Goal: Task Accomplishment & Management: Manage account settings

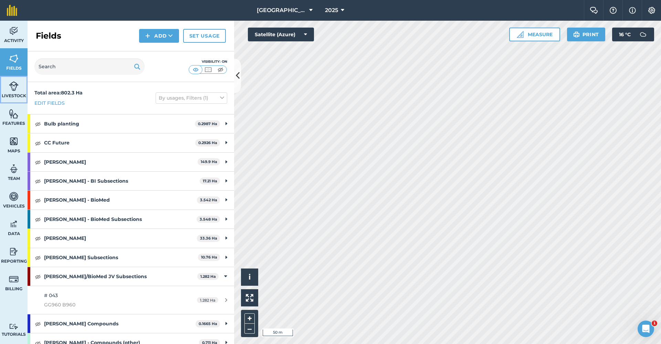
click at [11, 86] on img at bounding box center [14, 86] width 10 height 10
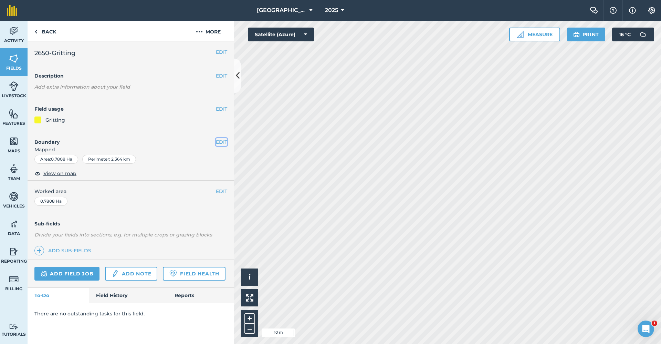
click at [226, 141] on button "EDIT" at bounding box center [221, 142] width 11 height 8
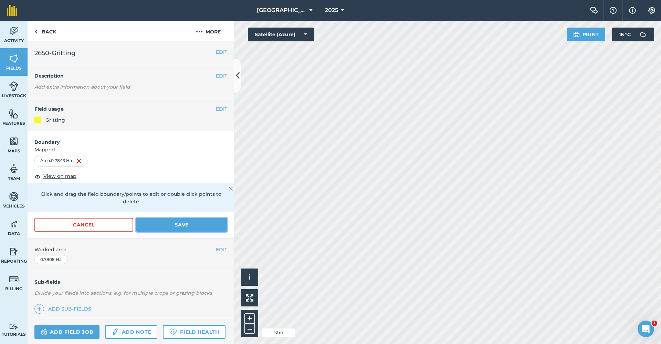
click at [182, 225] on button "Save" at bounding box center [181, 225] width 91 height 14
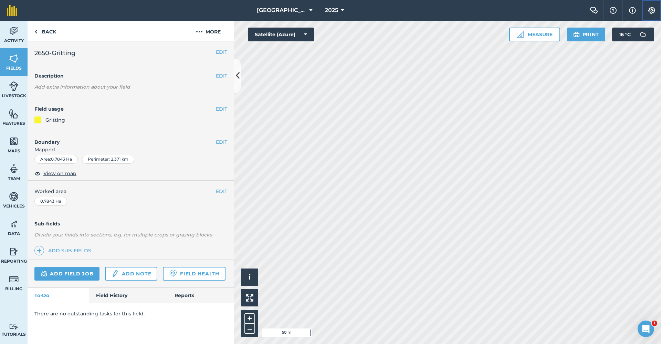
click at [648, 8] on img at bounding box center [652, 10] width 8 height 7
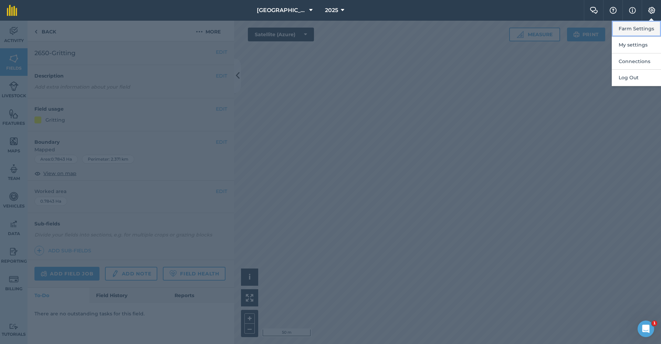
click at [645, 27] on button "Farm Settings" at bounding box center [636, 29] width 49 height 16
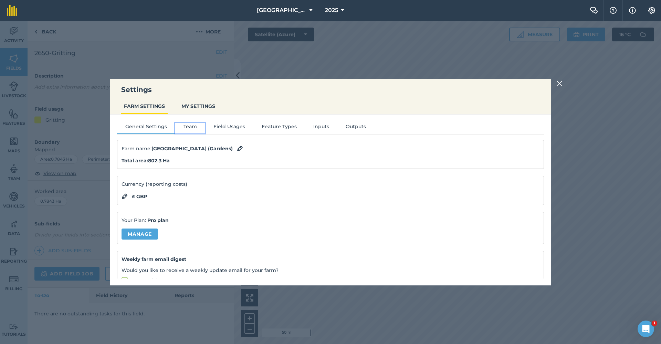
click at [177, 130] on button "Team" at bounding box center [190, 128] width 30 height 10
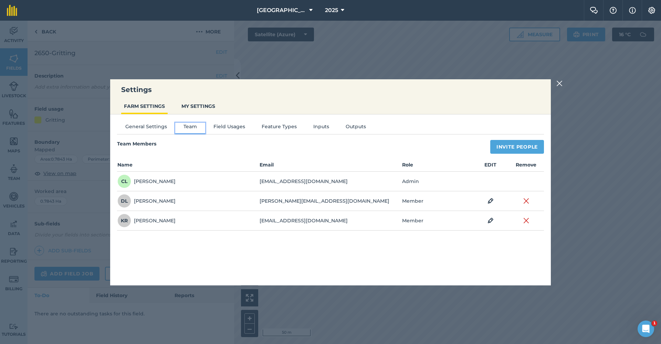
click at [189, 130] on button "Team" at bounding box center [190, 128] width 30 height 10
click at [216, 122] on div "General Settings Team Field Usages Feature Types Inputs Outputs Team Members In…" at bounding box center [330, 196] width 441 height 164
click at [220, 129] on button "Field Usages" at bounding box center [229, 128] width 48 height 10
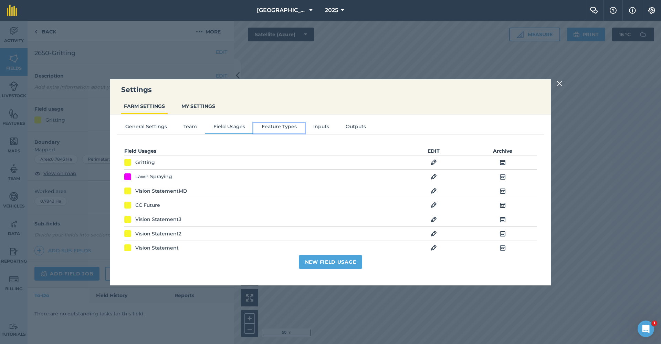
click at [262, 125] on button "Feature Types" at bounding box center [279, 128] width 52 height 10
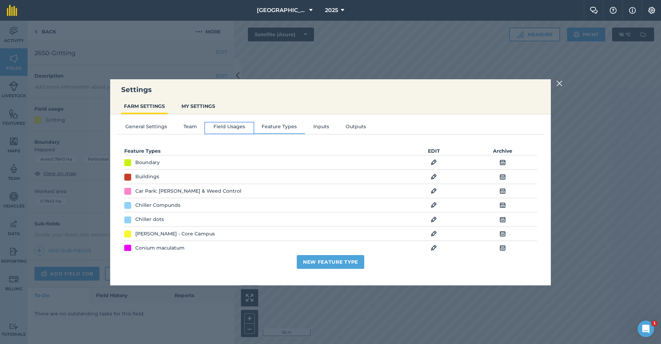
click at [230, 125] on button "Field Usages" at bounding box center [229, 128] width 48 height 10
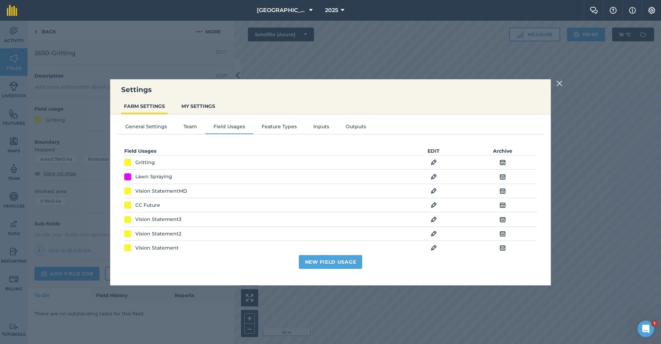
click at [431, 163] on img at bounding box center [434, 162] width 6 height 8
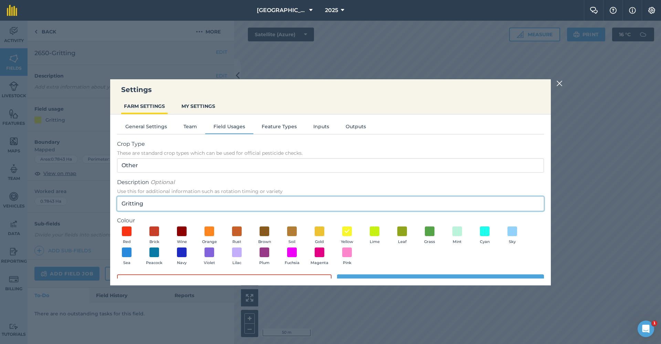
click at [165, 202] on input "Gritting" at bounding box center [330, 203] width 427 height 14
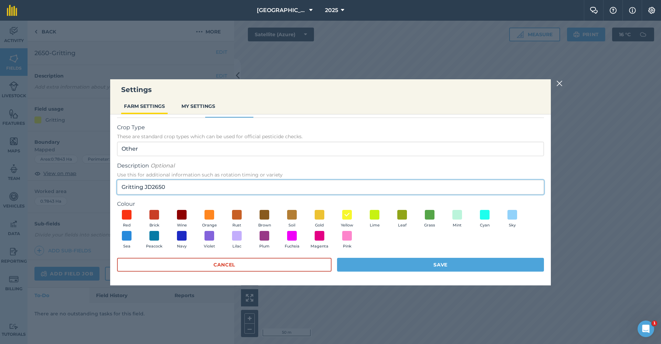
type input "Gritting JD2650"
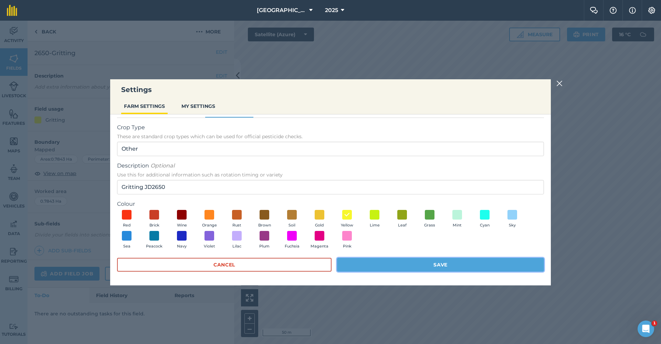
click at [407, 259] on button "Save" at bounding box center [440, 265] width 207 height 14
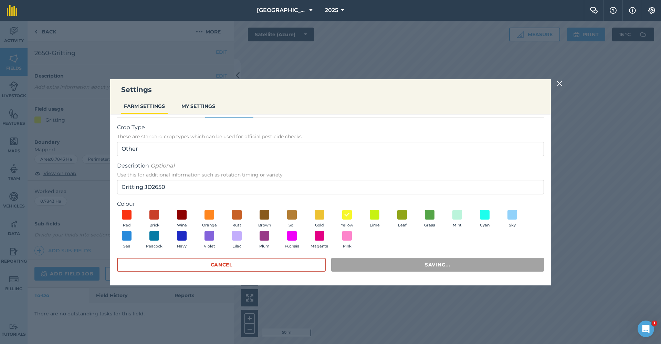
scroll to position [0, 0]
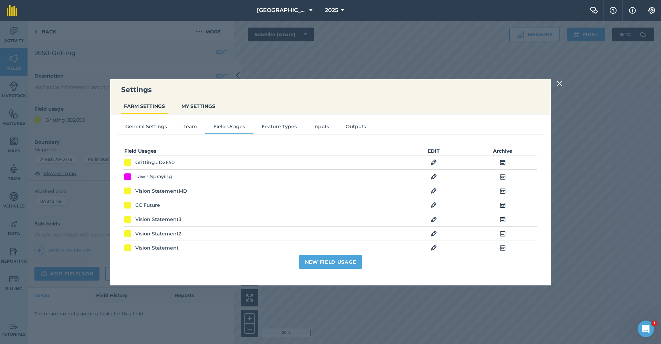
click at [562, 84] on img at bounding box center [560, 83] width 6 height 8
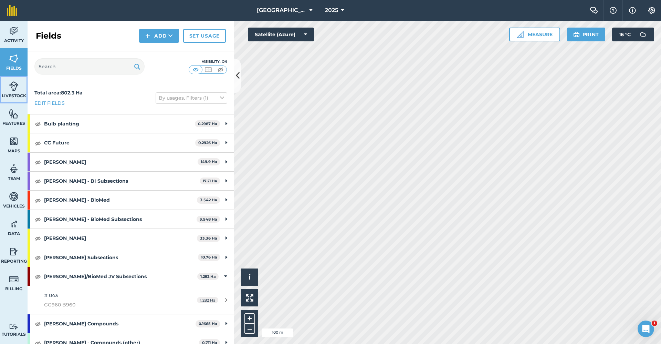
click at [18, 86] on img at bounding box center [14, 86] width 10 height 10
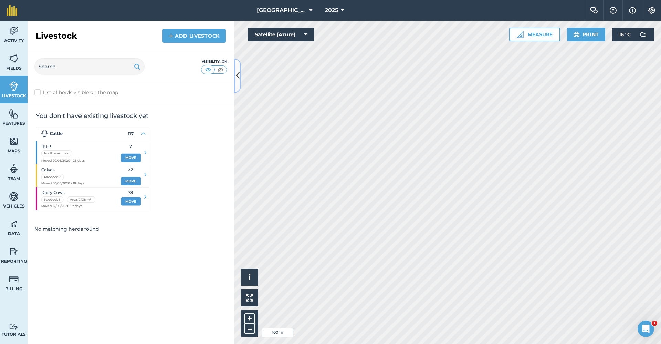
click at [240, 72] on button at bounding box center [237, 76] width 7 height 34
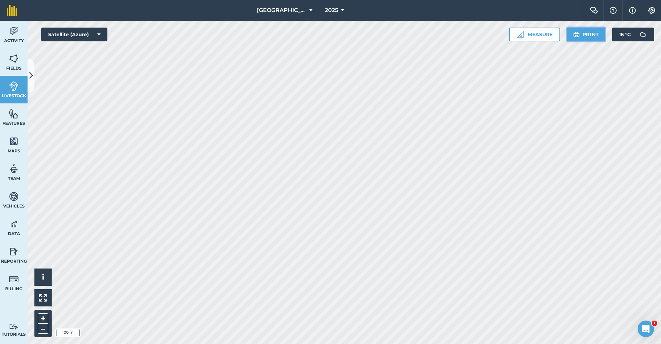
click at [588, 31] on button "Print" at bounding box center [586, 35] width 39 height 14
click at [255, 343] on html "Babraham Research Campus (Gardens) 2025 Farm Chat Help Info Settings Babraham R…" at bounding box center [330, 172] width 661 height 344
